Goal: Task Accomplishment & Management: Manage account settings

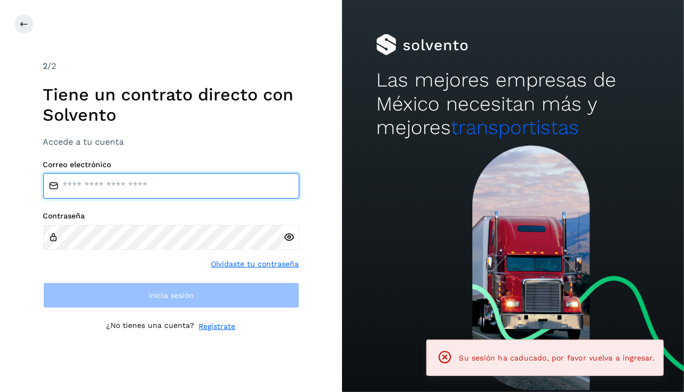
type input "**********"
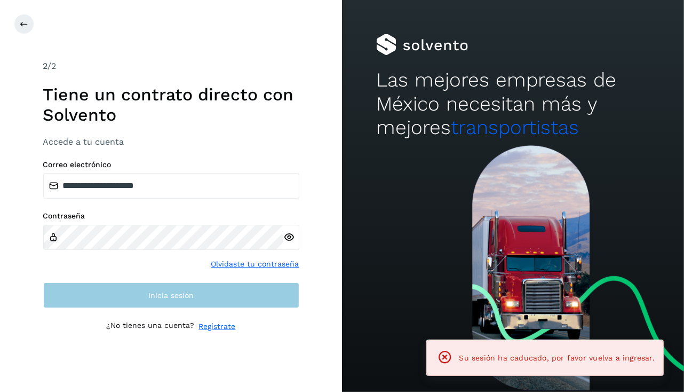
click at [282, 304] on button "Inicia sesión" at bounding box center [171, 295] width 256 height 26
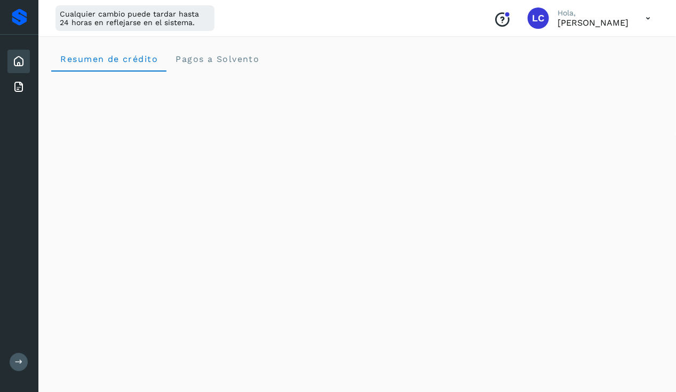
click at [650, 19] on icon at bounding box center [648, 18] width 22 height 22
click at [607, 39] on div "Documentación" at bounding box center [595, 48] width 127 height 20
